Goal: Information Seeking & Learning: Learn about a topic

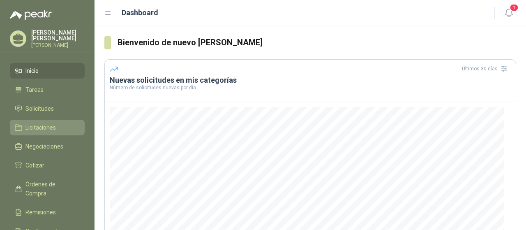
click at [27, 131] on span "Licitaciones" at bounding box center [40, 127] width 30 height 9
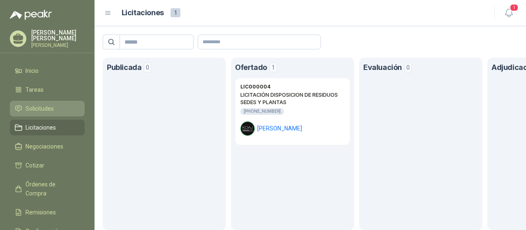
click at [58, 113] on li "Solicitudes" at bounding box center [47, 108] width 65 height 9
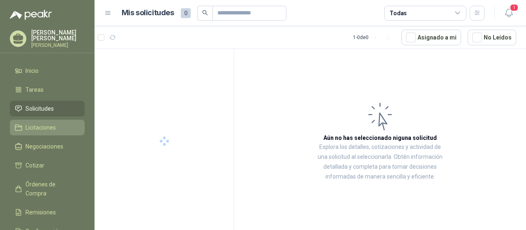
click at [56, 129] on li "Licitaciones" at bounding box center [47, 127] width 65 height 9
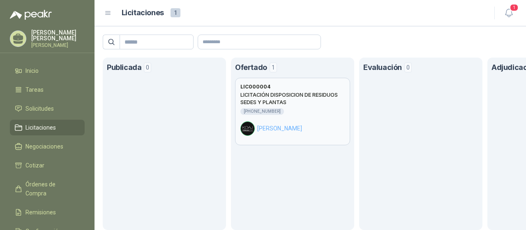
click at [302, 99] on h2 "LICITACIÓN DISPOSICION DE RESIDUOS SEDES Y PLANTAS" at bounding box center [292, 98] width 104 height 15
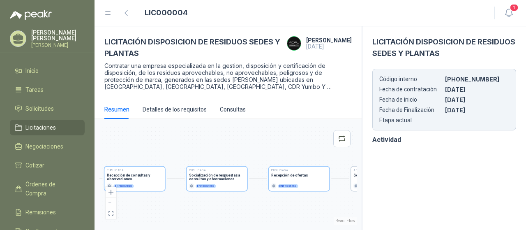
drag, startPoint x: 191, startPoint y: 203, endPoint x: 178, endPoint y: 204, distance: 13.7
click at [178, 204] on div "Publicada Envío de invitación a oferentes Finalizado Publicada Recepción de con…" at bounding box center [227, 174] width 257 height 101
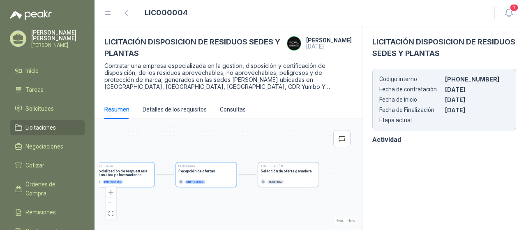
drag, startPoint x: 307, startPoint y: 203, endPoint x: 215, endPoint y: 199, distance: 93.0
click at [215, 199] on div "Publicada Envío de invitación a oferentes Finalizado Publicada Recepción de con…" at bounding box center [227, 174] width 257 height 101
click at [286, 181] on section "En espera" at bounding box center [288, 181] width 55 height 5
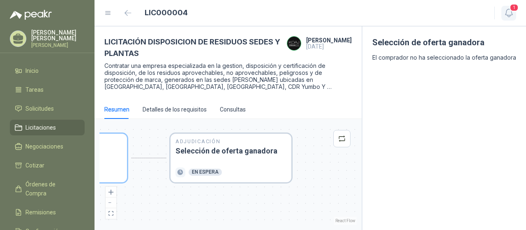
click at [507, 12] on icon "button" at bounding box center [509, 13] width 10 height 10
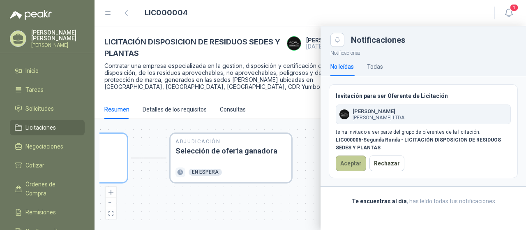
click at [344, 165] on button "Aceptar" at bounding box center [351, 163] width 30 height 16
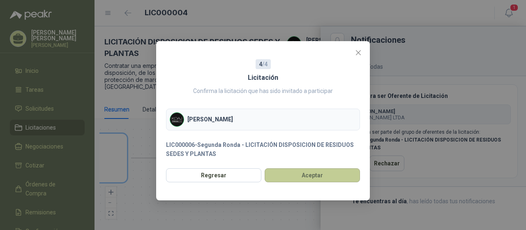
click at [290, 178] on button "Aceptar" at bounding box center [312, 175] width 95 height 14
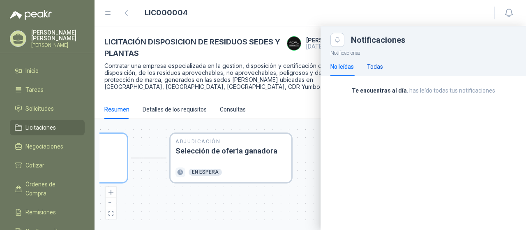
click at [375, 68] on div "Todas" at bounding box center [375, 66] width 16 height 9
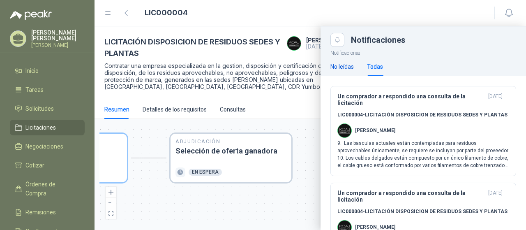
click at [348, 69] on div "No leídas" at bounding box center [341, 66] width 23 height 9
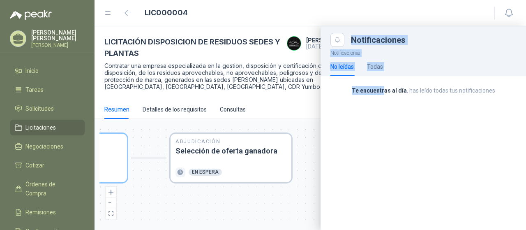
drag, startPoint x: 226, startPoint y: 206, endPoint x: 383, endPoint y: 199, distance: 157.1
click at [383, 199] on div "Notificaciones Notificaciones No leídas Todas Te encuentras al día , has leído …" at bounding box center [310, 127] width 431 height 203
click at [288, 205] on div at bounding box center [310, 127] width 431 height 203
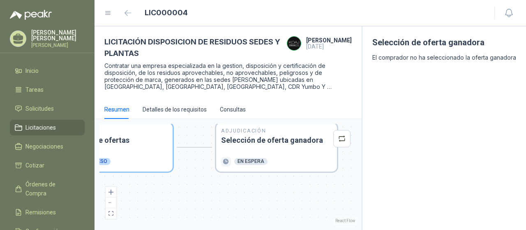
drag, startPoint x: 269, startPoint y: 206, endPoint x: 339, endPoint y: 193, distance: 71.2
click at [339, 193] on div "Publicada Envío de invitación a oferentes Finalizado Publicada Recepción de con…" at bounding box center [227, 174] width 257 height 101
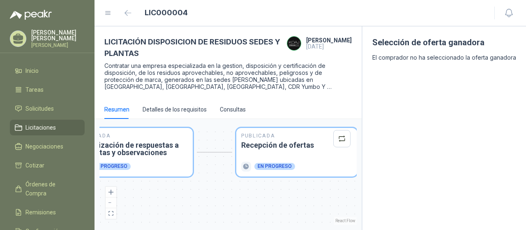
drag, startPoint x: 144, startPoint y: 180, endPoint x: 305, endPoint y: 187, distance: 160.8
click at [305, 187] on div "Publicada Envío de invitación a oferentes Finalizado Publicada Recepción de con…" at bounding box center [227, 174] width 257 height 101
click at [197, 110] on div "Detalles de los requisitos" at bounding box center [175, 109] width 64 height 9
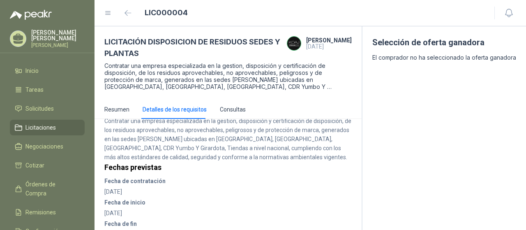
scroll to position [314, 0]
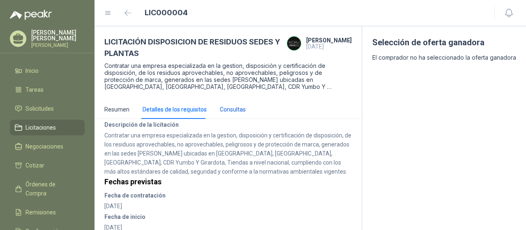
click at [232, 105] on div "Consultas" at bounding box center [233, 109] width 26 height 9
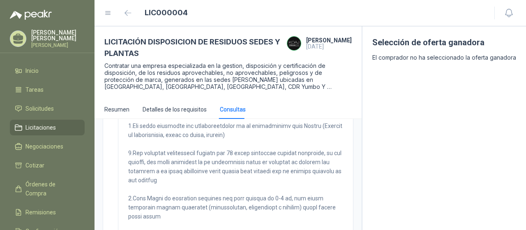
scroll to position [109, 0]
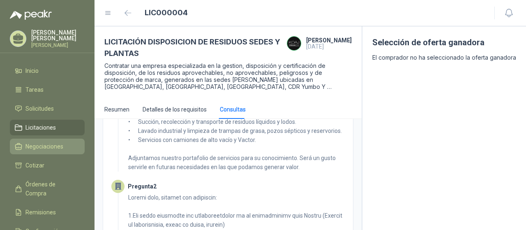
click at [48, 151] on span "Negociaciones" at bounding box center [44, 146] width 38 height 9
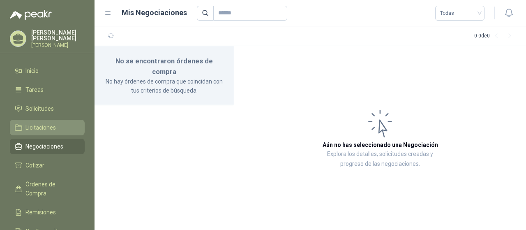
click at [48, 132] on span "Licitaciones" at bounding box center [40, 127] width 30 height 9
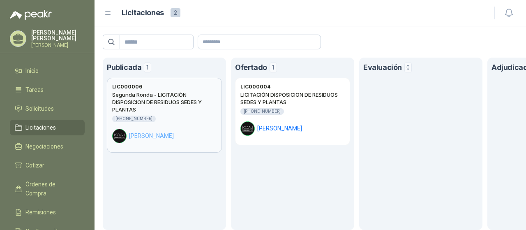
click at [188, 123] on div "Segunda Ronda - LICITACIÓN DISPOSICION DE RESIDUOS SEDES Y PLANTAS [PHONE_NUMBE…" at bounding box center [164, 117] width 104 height 52
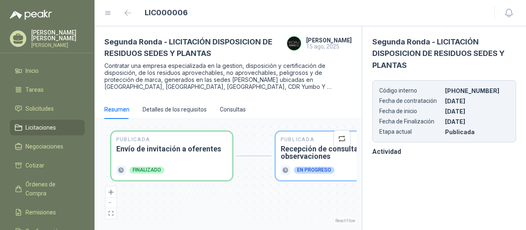
drag, startPoint x: 201, startPoint y: 207, endPoint x: 306, endPoint y: 205, distance: 104.8
click at [306, 205] on div "Publicada Envío de invitación a oferentes Finalizado Publicada Recepción de con…" at bounding box center [227, 174] width 257 height 101
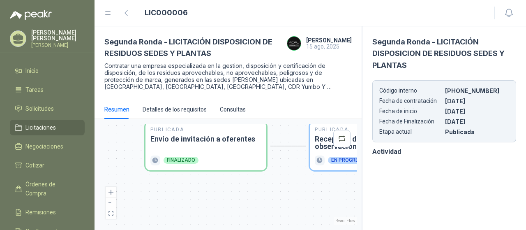
drag, startPoint x: 257, startPoint y: 207, endPoint x: 292, endPoint y: 197, distance: 35.9
click at [292, 197] on div "Publicada Envío de invitación a oferentes Finalizado Publicada Recepción de con…" at bounding box center [227, 174] width 257 height 101
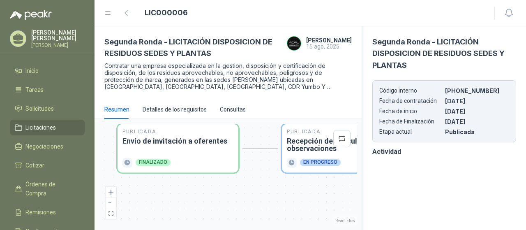
drag, startPoint x: 245, startPoint y: 200, endPoint x: 204, endPoint y: 203, distance: 41.2
click at [201, 203] on div "Publicada Envío de invitación a oferentes Finalizado Publicada Recepción de con…" at bounding box center [227, 174] width 257 height 101
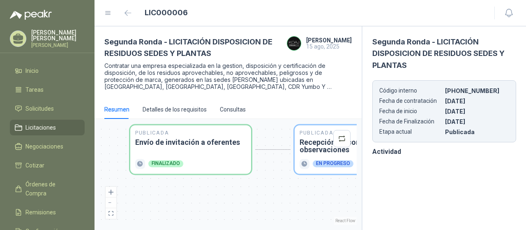
drag, startPoint x: 272, startPoint y: 200, endPoint x: 301, endPoint y: 201, distance: 28.8
click at [301, 201] on div "Publicada Envío de invitación a oferentes Finalizado Publicada Recepción de con…" at bounding box center [227, 174] width 257 height 101
click at [174, 110] on div "Detalles de los requisitos" at bounding box center [175, 109] width 64 height 9
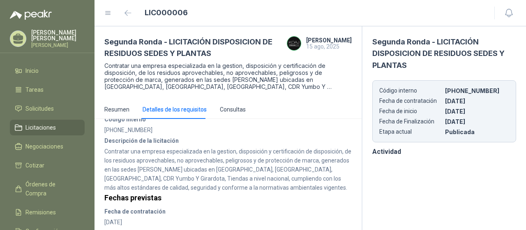
scroll to position [41, 0]
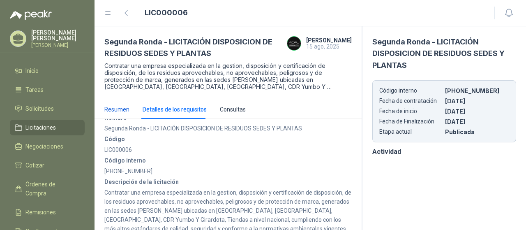
click at [110, 112] on div "Resumen" at bounding box center [116, 109] width 25 height 9
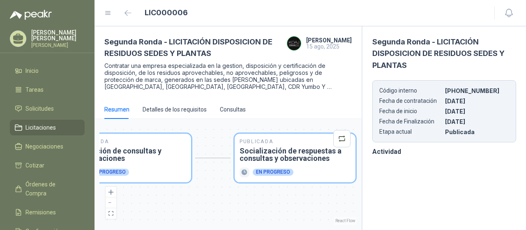
drag, startPoint x: 170, startPoint y: 200, endPoint x: 157, endPoint y: 200, distance: 13.1
click at [157, 200] on div "Publicada Envío de invitación a oferentes Finalizado Publicada Recepción de con…" at bounding box center [227, 174] width 257 height 101
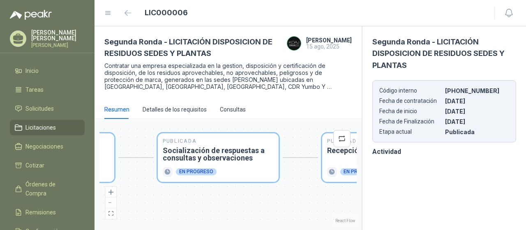
drag, startPoint x: 277, startPoint y: 206, endPoint x: 187, endPoint y: 206, distance: 90.0
click at [187, 206] on div "Publicada Envío de invitación a oferentes Finalizado Publicada Recepción de con…" at bounding box center [227, 174] width 257 height 101
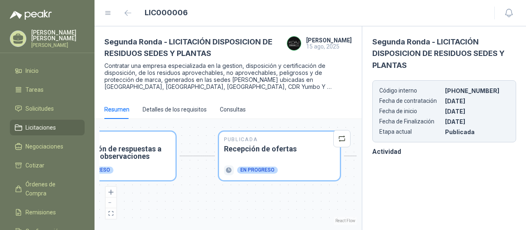
drag, startPoint x: 247, startPoint y: 206, endPoint x: 140, endPoint y: 203, distance: 106.9
click at [140, 203] on div "Publicada Envío de invitación a oferentes Finalizado Publicada Recepción de con…" at bounding box center [227, 174] width 257 height 101
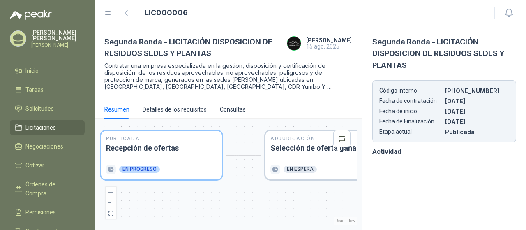
drag, startPoint x: 265, startPoint y: 210, endPoint x: 160, endPoint y: 209, distance: 105.2
click at [160, 209] on div "Publicada Envío de invitación a oferentes Finalizado Publicada Recepción de con…" at bounding box center [227, 174] width 257 height 101
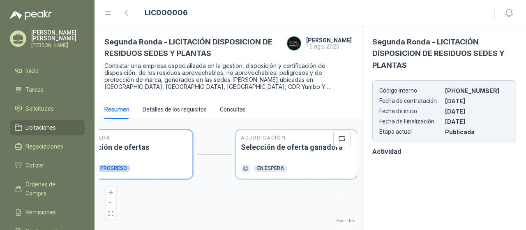
drag, startPoint x: 264, startPoint y: 206, endPoint x: 193, endPoint y: 207, distance: 70.7
click at [193, 207] on div "Publicada Envío de invitación a oferentes Finalizado Publicada Recepción de con…" at bounding box center [227, 174] width 257 height 101
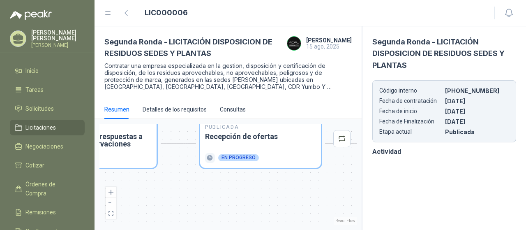
drag, startPoint x: 193, startPoint y: 207, endPoint x: 291, endPoint y: 195, distance: 98.9
click at [369, 195] on div "Segunda Ronda - LICITACIÓN DISPOSICION DE RESIDUOS SEDES Y PLANTAS [PERSON_NAME…" at bounding box center [310, 127] width 431 height 203
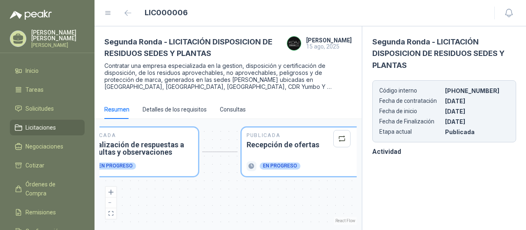
drag, startPoint x: 255, startPoint y: 189, endPoint x: 367, endPoint y: 197, distance: 112.9
click at [367, 197] on div "Segunda Ronda - LICITACIÓN DISPOSICION DE RESIDUOS SEDES Y PLANTAS [PERSON_NAME…" at bounding box center [310, 127] width 431 height 203
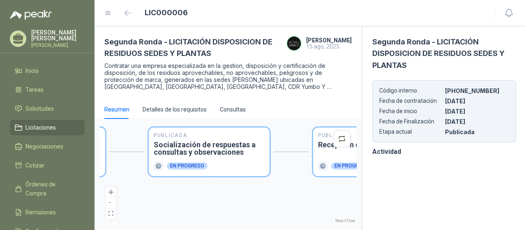
click at [172, 63] on p "Contratar una empresa especializada en la gestion, disposición y certificación …" at bounding box center [227, 76] width 247 height 28
click at [173, 106] on div "Detalles de los requisitos" at bounding box center [175, 109] width 64 height 9
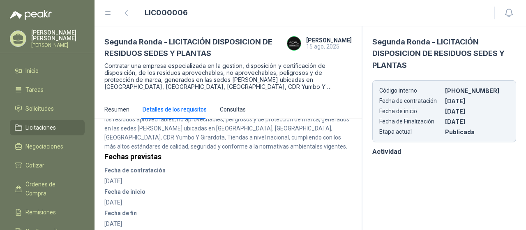
scroll to position [226, 0]
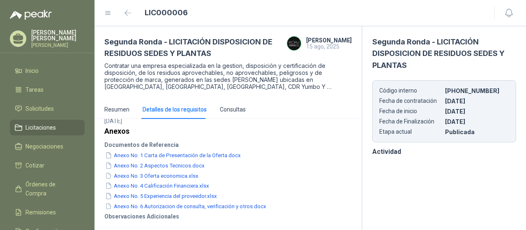
click at [159, 215] on strong "Observaciones Adicionales" at bounding box center [227, 216] width 247 height 9
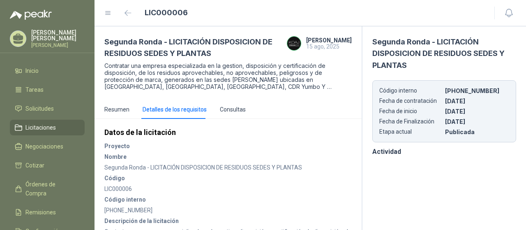
scroll to position [0, 0]
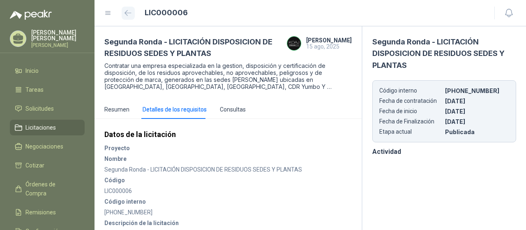
click at [131, 16] on button "button" at bounding box center [128, 13] width 13 height 13
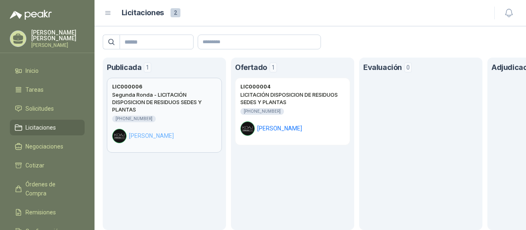
click at [129, 120] on div "[PHONE_NUMBER]" at bounding box center [134, 118] width 44 height 7
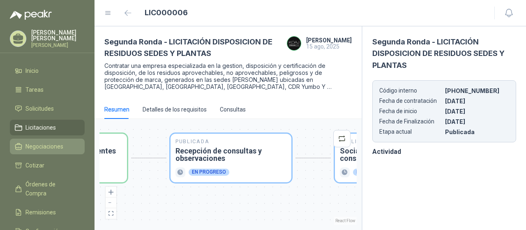
click at [53, 151] on span "Negociaciones" at bounding box center [44, 146] width 38 height 9
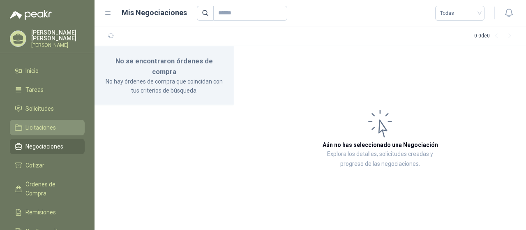
click at [51, 135] on link "Licitaciones" at bounding box center [47, 128] width 75 height 16
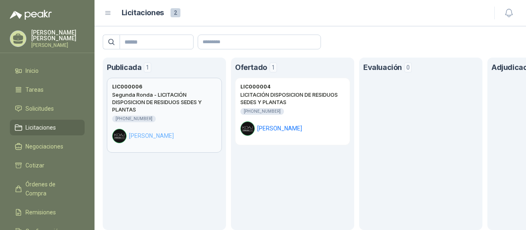
click at [140, 117] on div "[PHONE_NUMBER]" at bounding box center [134, 118] width 44 height 7
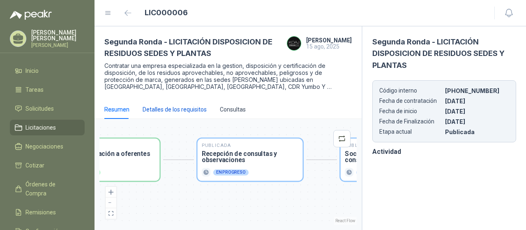
click at [182, 112] on div "Detalles de los requisitos" at bounding box center [175, 109] width 64 height 9
